Goal: Transaction & Acquisition: Purchase product/service

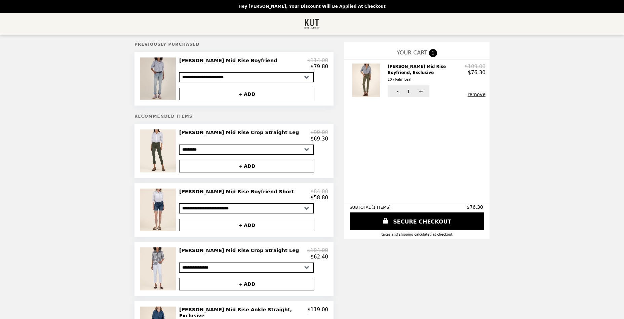
click at [176, 73] on img at bounding box center [158, 78] width 37 height 43
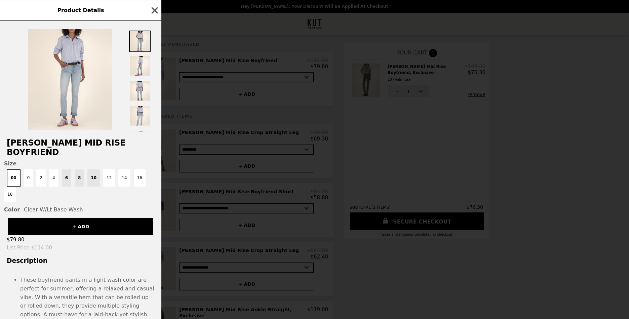
click at [155, 12] on icon "button" at bounding box center [155, 10] width 6 height 6
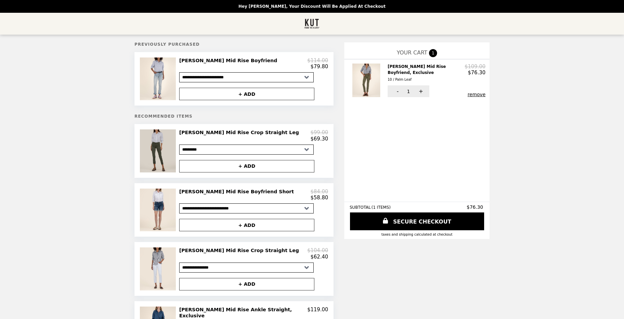
click at [177, 147] on img at bounding box center [158, 150] width 37 height 43
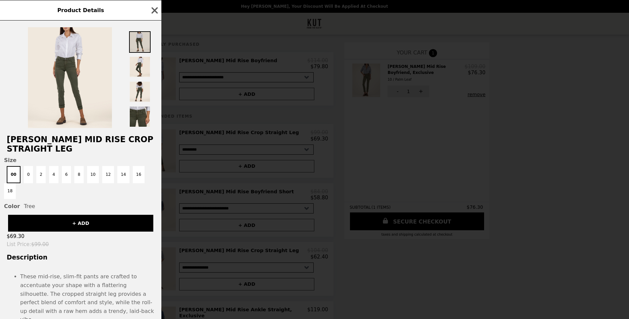
click at [139, 41] on img at bounding box center [140, 42] width 22 height 22
click at [157, 9] on icon "button" at bounding box center [155, 10] width 6 height 6
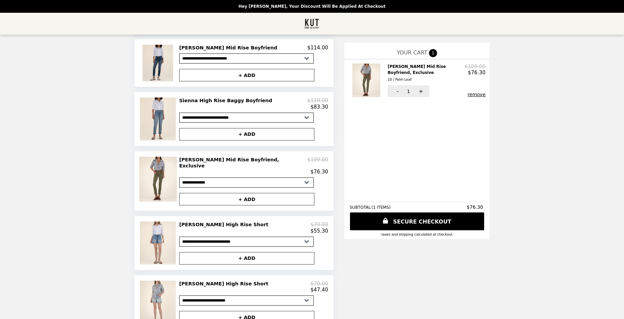
scroll to position [396, 0]
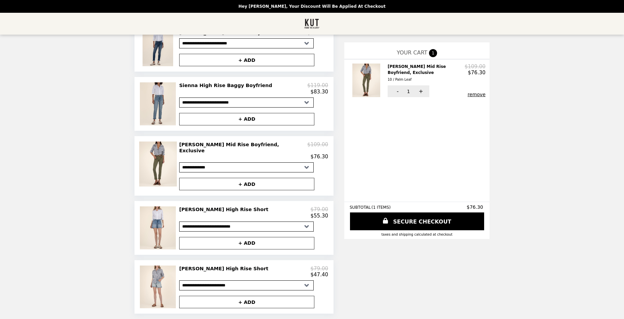
click at [237, 147] on h2 "[PERSON_NAME] Mid Rise Boyfriend, Exclusive" at bounding box center [243, 148] width 128 height 12
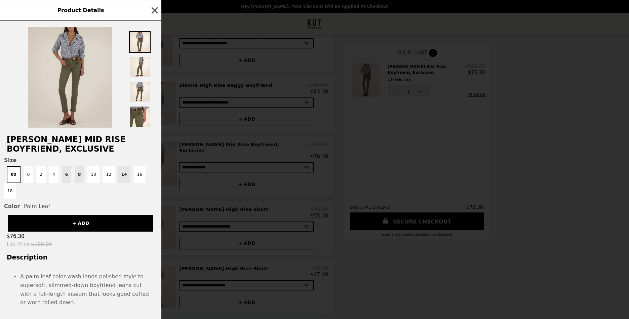
click at [93, 110] on img at bounding box center [70, 77] width 84 height 101
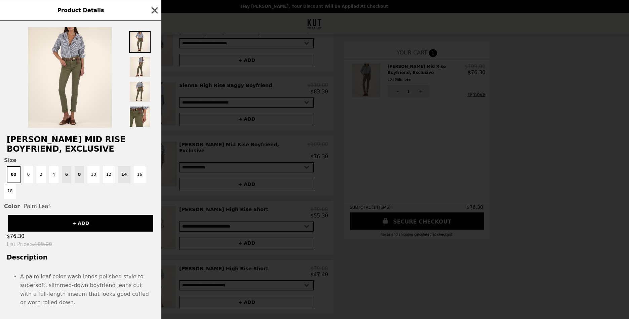
click at [85, 215] on button "+ ADD" at bounding box center [80, 223] width 145 height 17
click at [159, 10] on icon "button" at bounding box center [155, 10] width 10 height 10
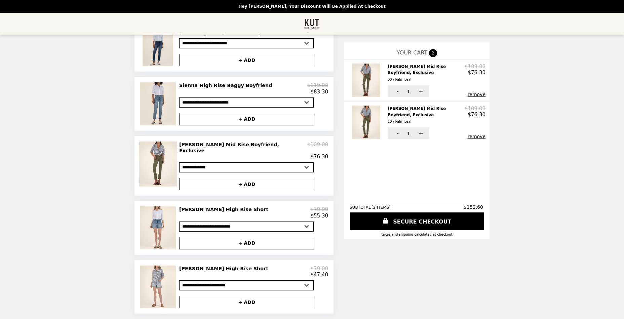
click at [468, 92] on button "remove" at bounding box center [477, 94] width 18 height 5
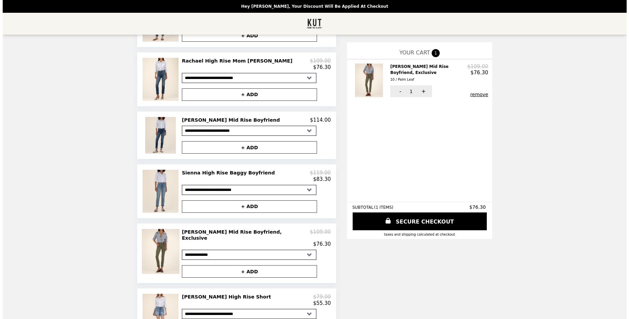
scroll to position [329, 0]
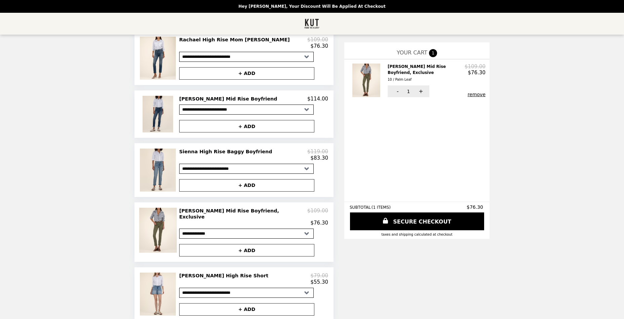
click at [226, 215] on h2 "[PERSON_NAME] Mid Rise Boyfriend, Exclusive" at bounding box center [243, 214] width 128 height 12
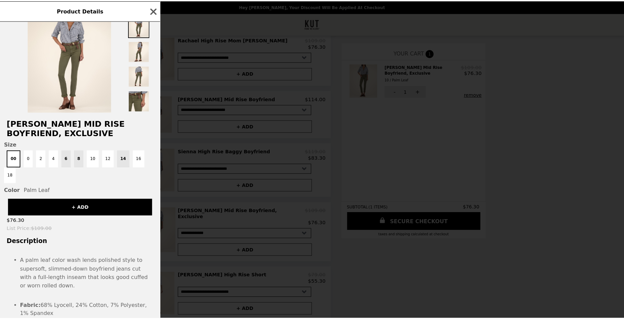
scroll to position [0, 0]
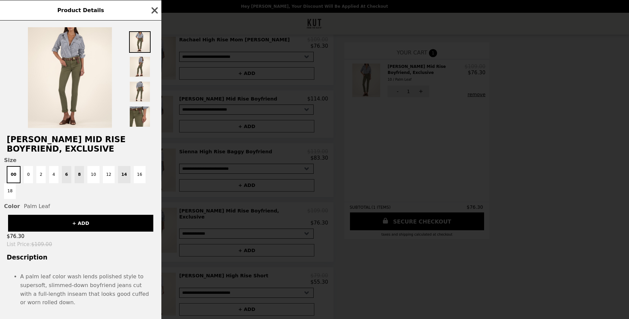
click at [152, 11] on icon "button" at bounding box center [155, 10] width 10 height 10
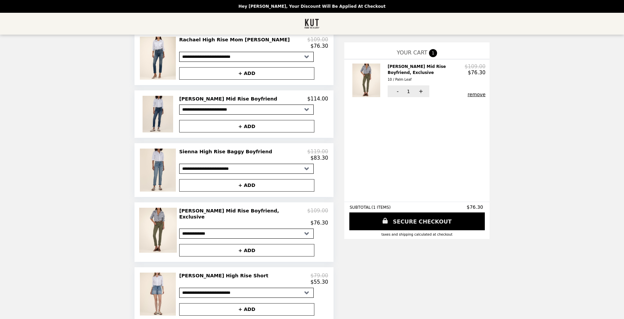
click at [395, 222] on link "SECURE CHECKOUT" at bounding box center [416, 221] width 135 height 18
